Goal: Information Seeking & Learning: Learn about a topic

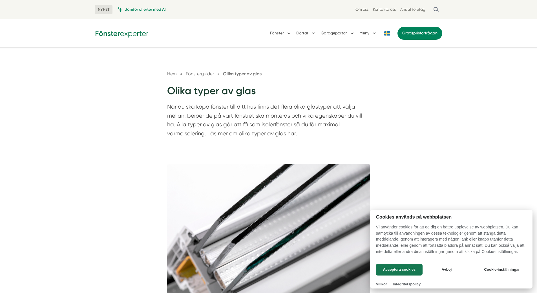
click at [280, 32] on div at bounding box center [268, 146] width 537 height 293
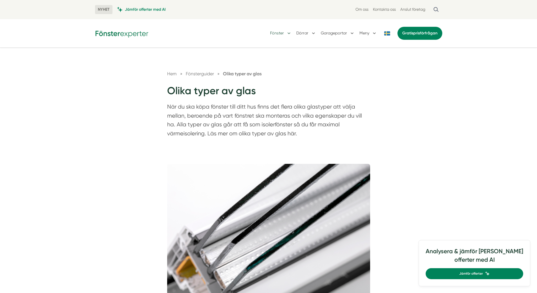
click at [289, 33] on button "Fönster" at bounding box center [281, 33] width 22 height 15
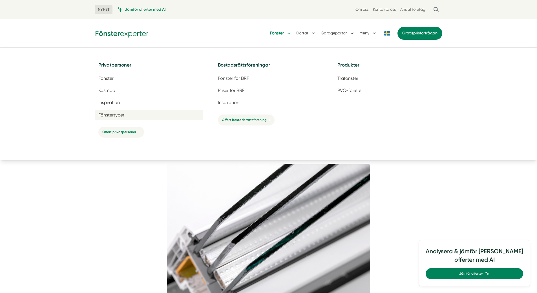
click at [103, 115] on span "Fönstertyper" at bounding box center [111, 114] width 26 height 5
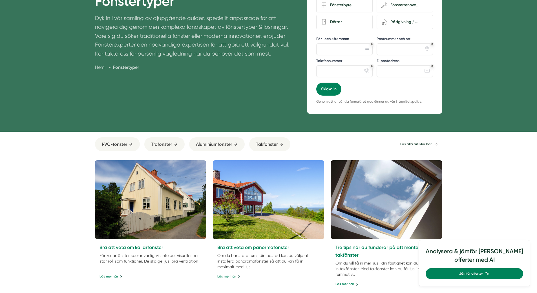
scroll to position [169, 0]
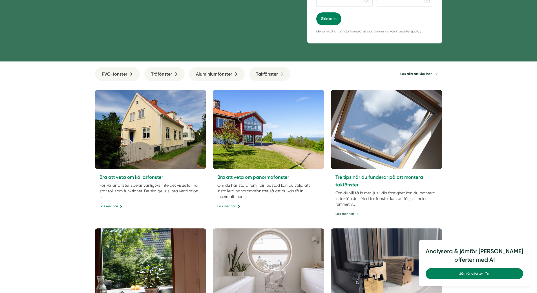
click at [351, 213] on link "Läs mer här" at bounding box center [347, 213] width 24 height 5
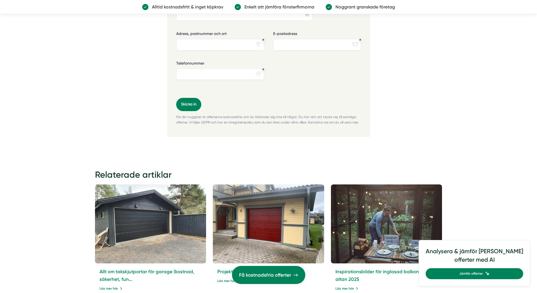
scroll to position [1240, 0]
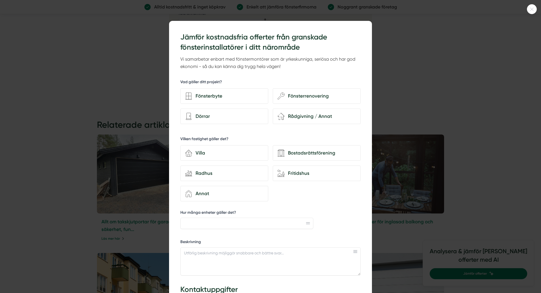
click at [529, 10] on icon at bounding box center [531, 9] width 9 height 3
